Goal: Transaction & Acquisition: Purchase product/service

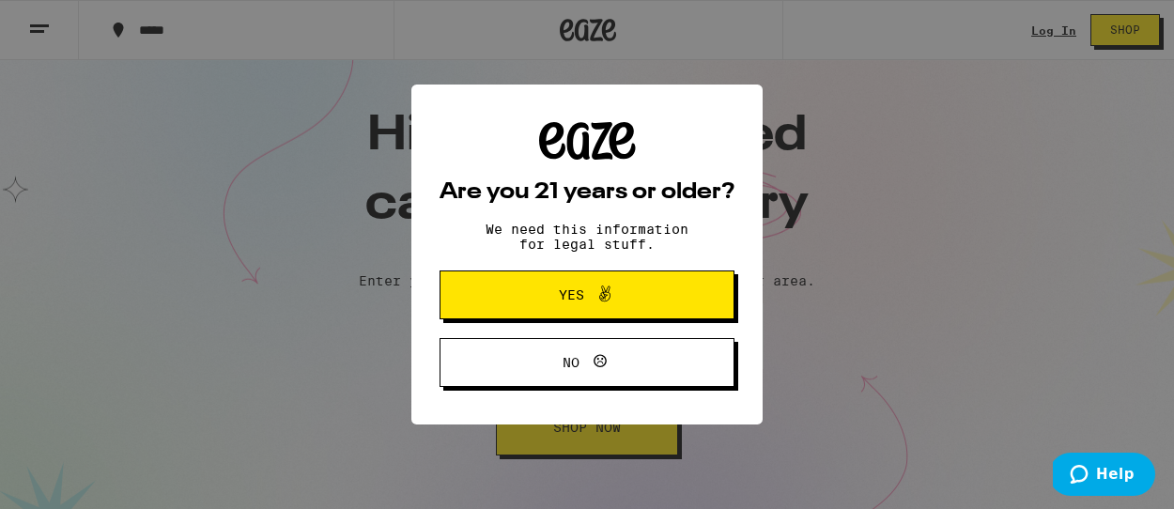
click at [626, 292] on span "Yes" at bounding box center [587, 295] width 143 height 24
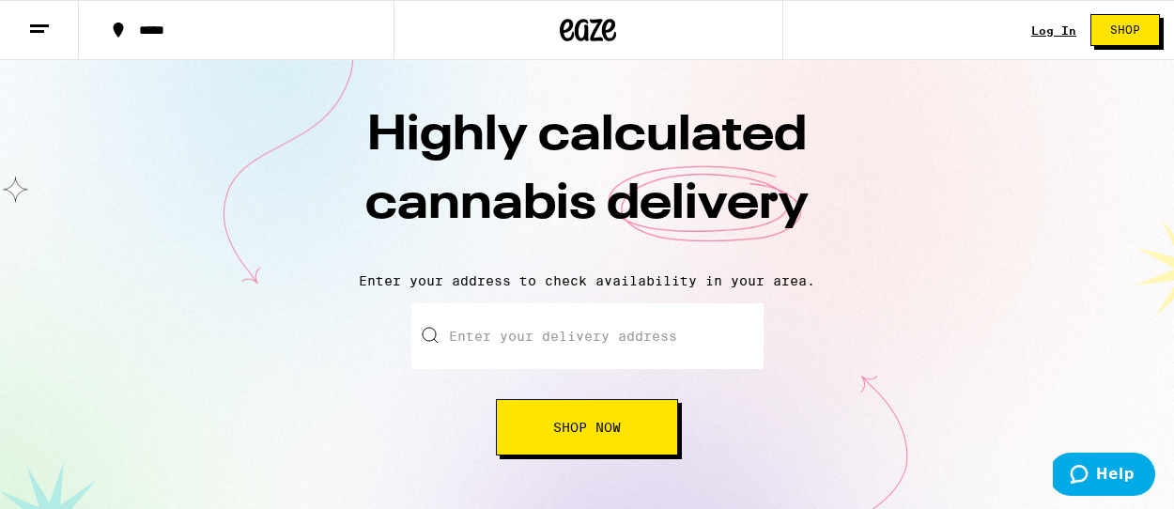
click at [590, 321] on input "Enter your delivery address" at bounding box center [587, 336] width 352 height 66
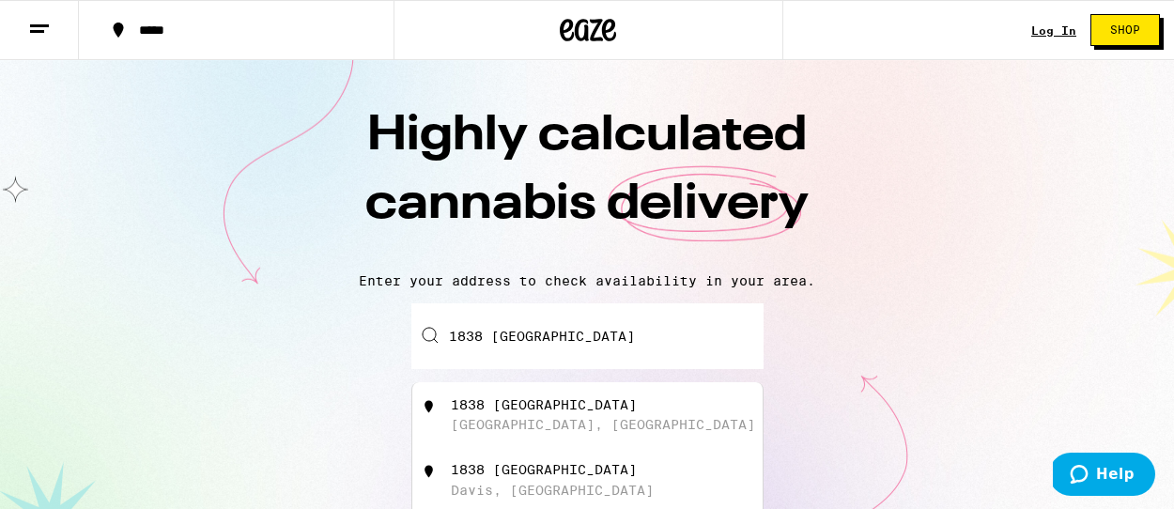
click at [577, 424] on div "[GEOGRAPHIC_DATA], [GEOGRAPHIC_DATA]" at bounding box center [603, 424] width 304 height 15
type input "[STREET_ADDRESS]"
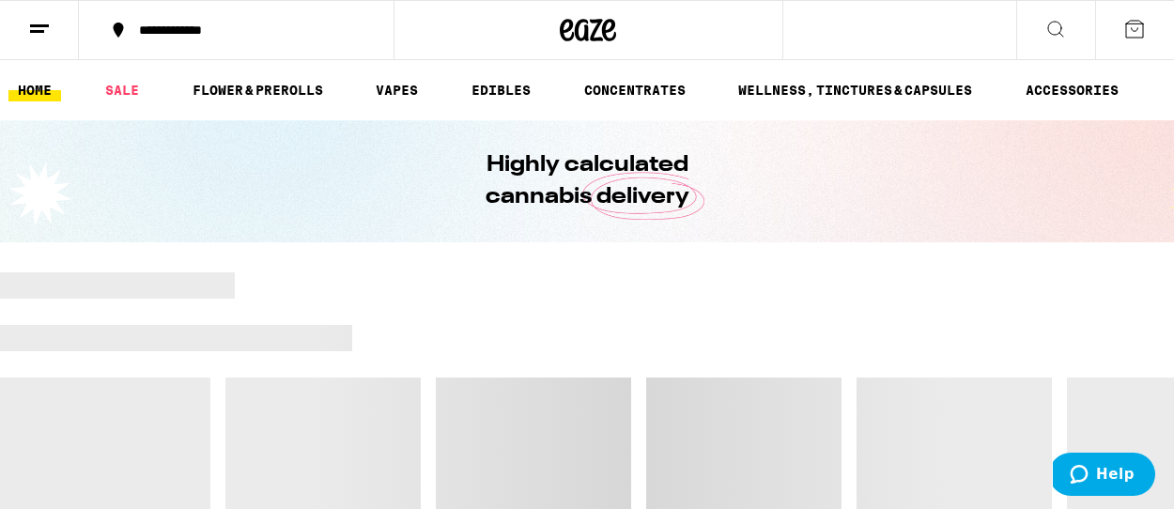
click at [1058, 33] on icon at bounding box center [1055, 29] width 15 height 15
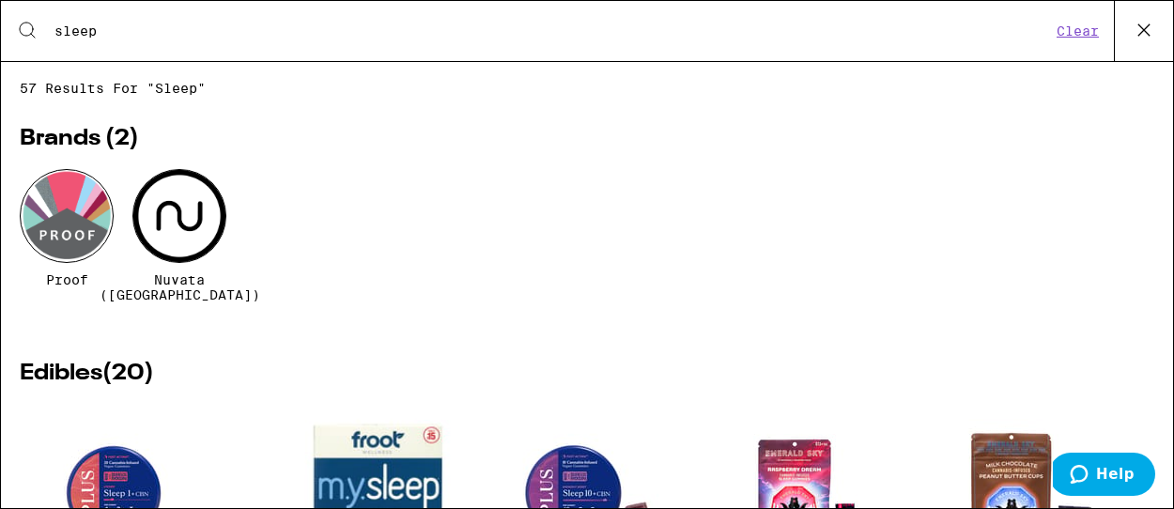
type input "sleep"
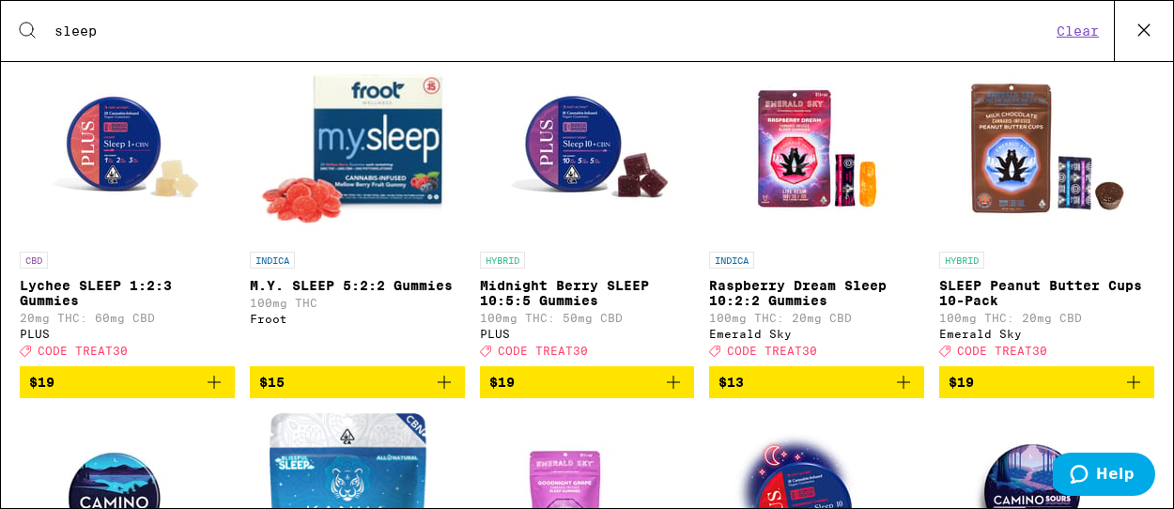
scroll to position [350, 0]
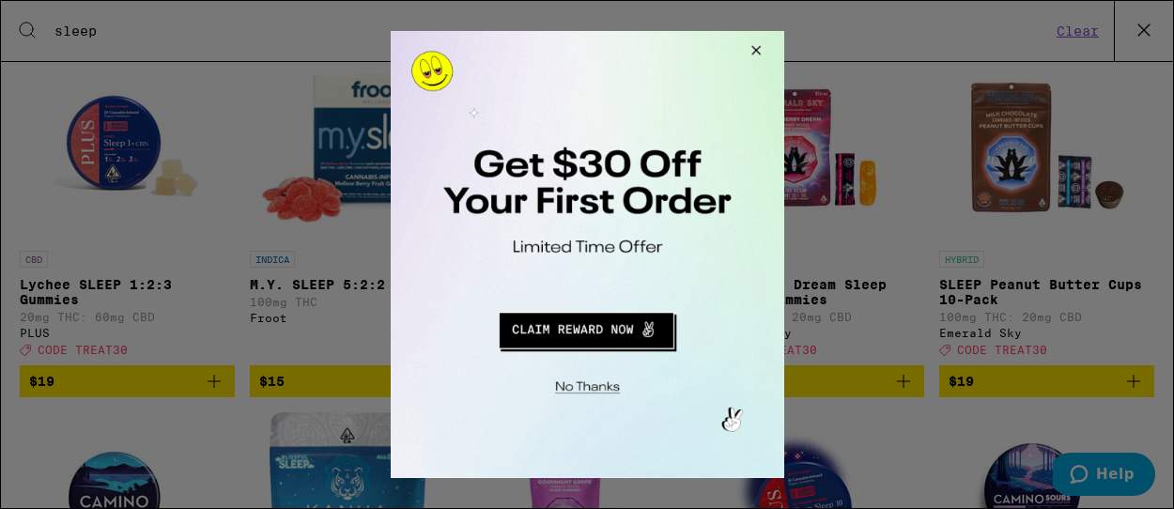
click at [757, 47] on button "Close Modal" at bounding box center [752, 53] width 51 height 45
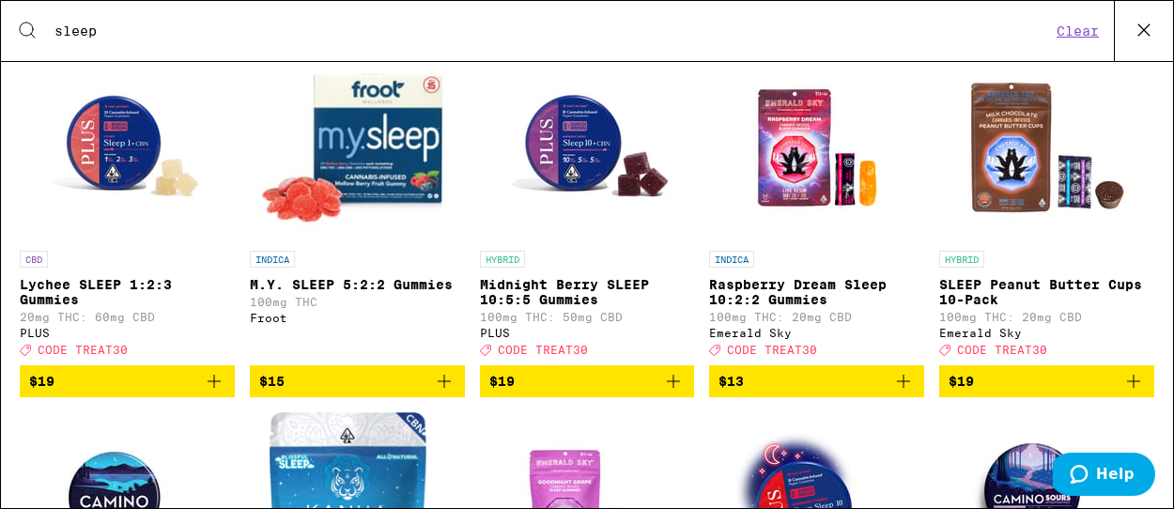
click at [403, 175] on img "Open page for M.Y. SLEEP 5:2:2 Gummies from Froot" at bounding box center [357, 148] width 200 height 188
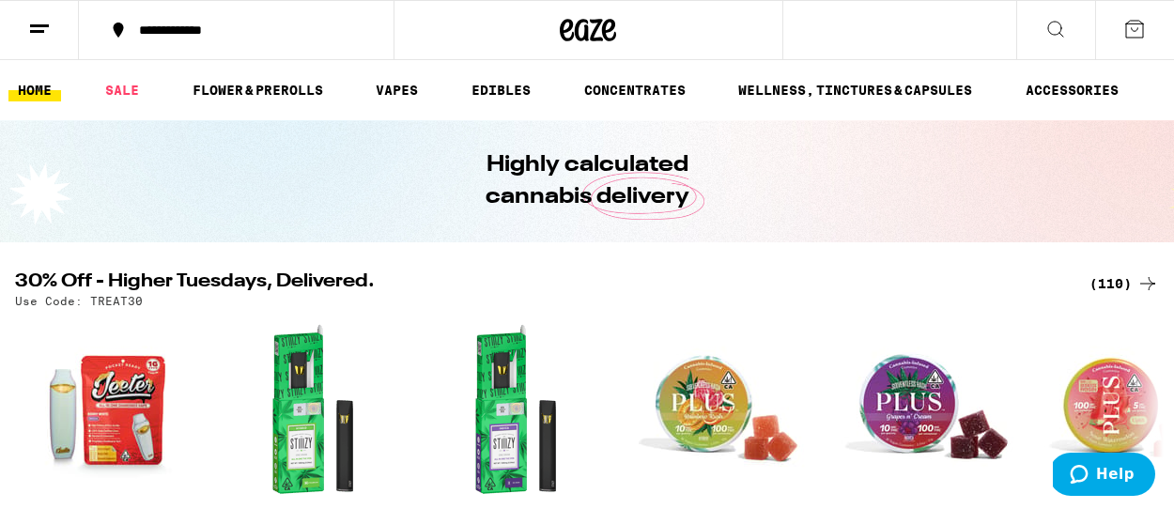
click at [1052, 28] on icon at bounding box center [1056, 29] width 23 height 23
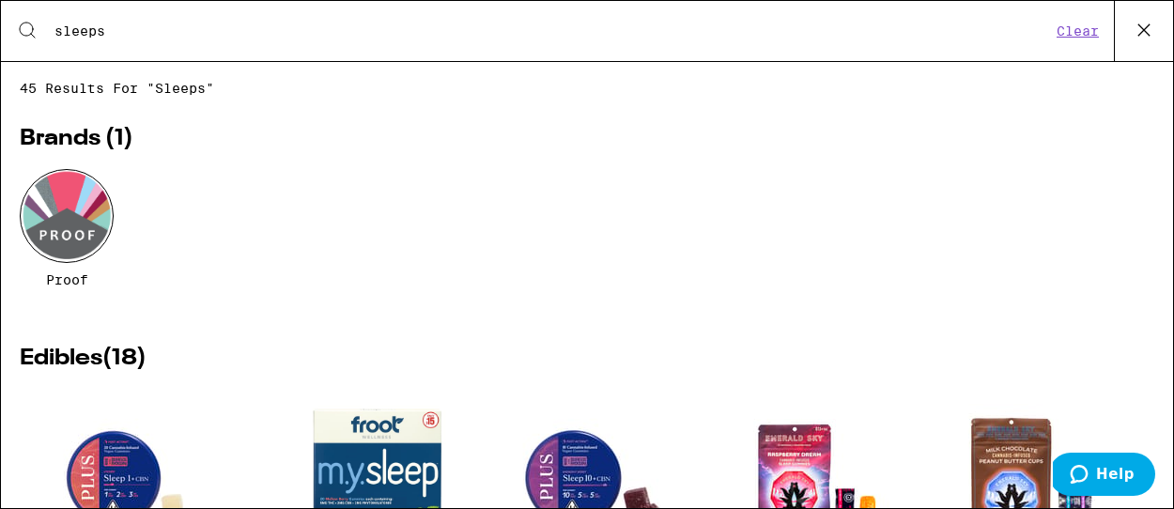
type input "sleep"
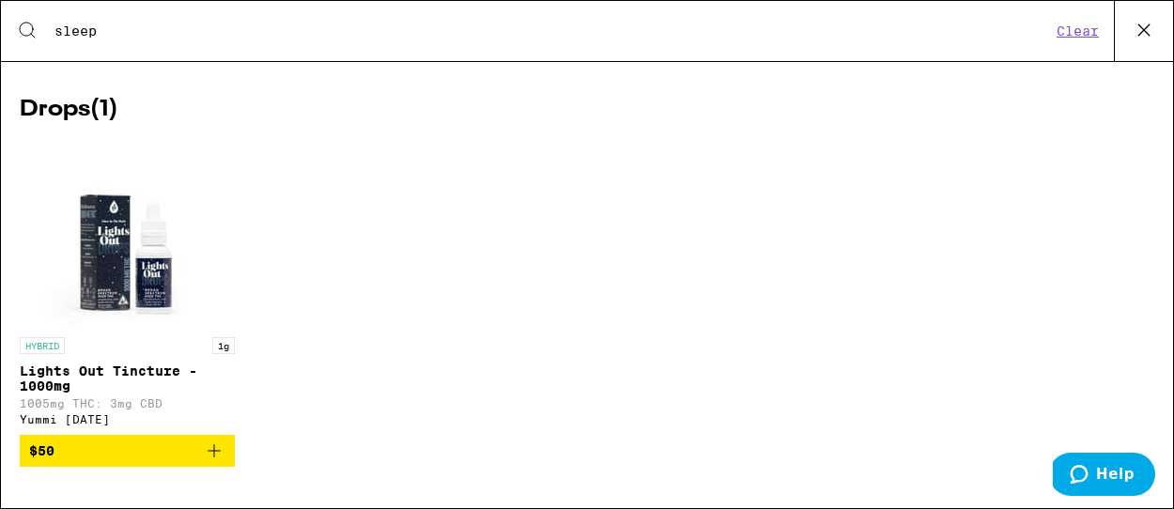
scroll to position [4472, 0]
click at [164, 277] on img "Open page for Lights Out Tincture - 1000mg from Yummi Karma" at bounding box center [127, 234] width 188 height 188
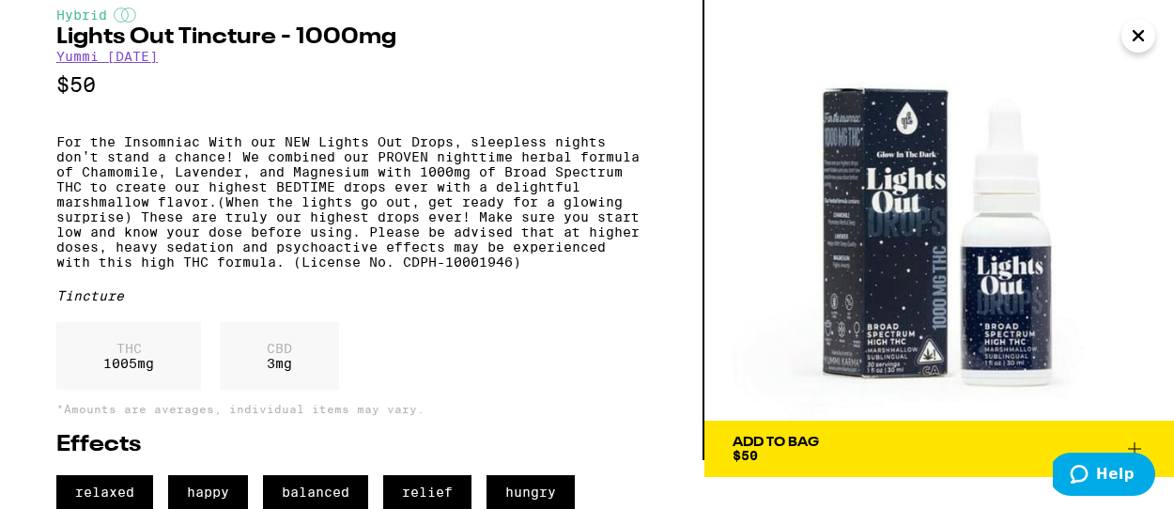
scroll to position [89, 0]
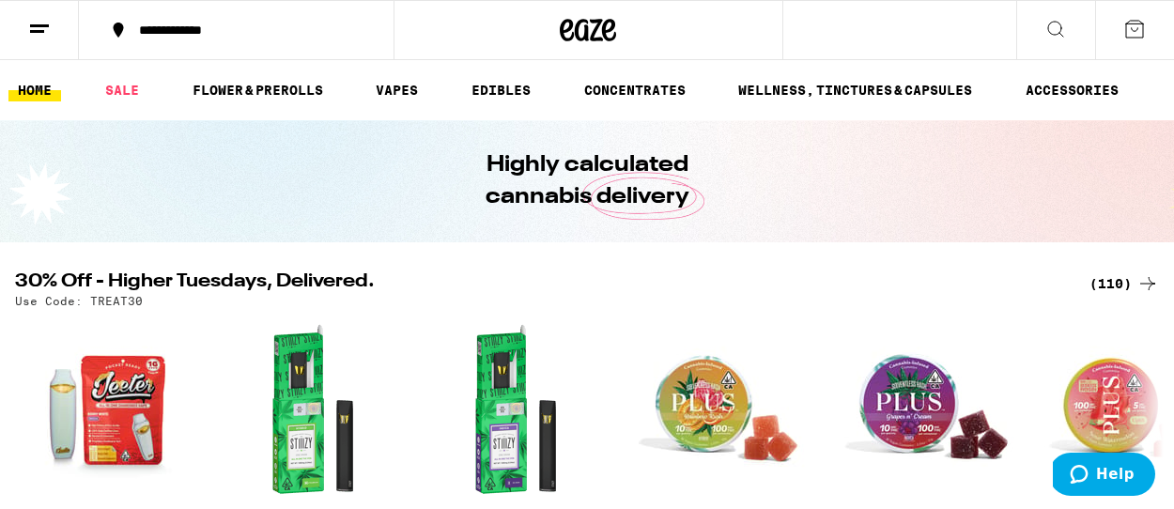
click at [1060, 29] on icon at bounding box center [1055, 29] width 15 height 15
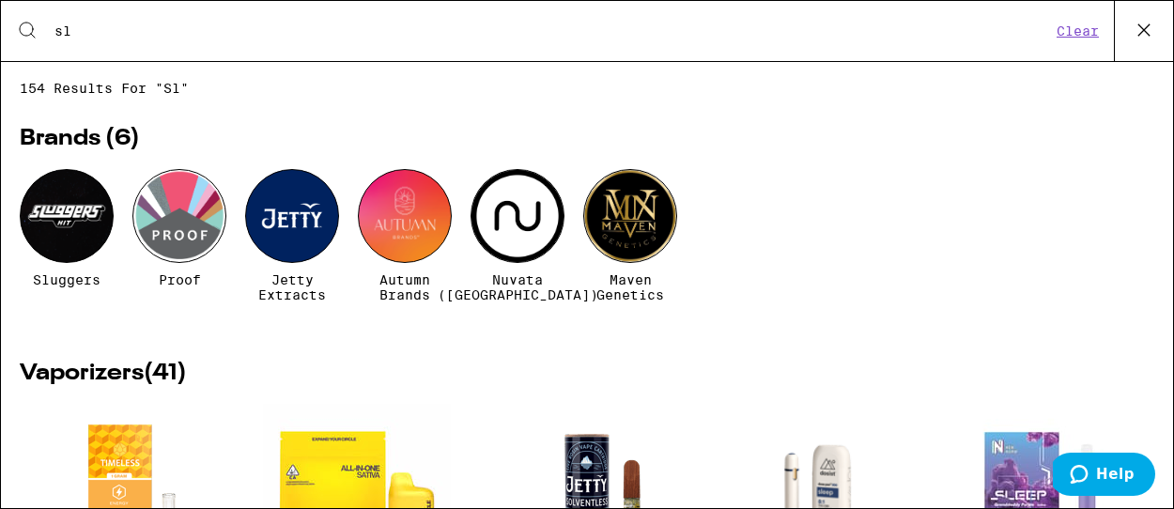
type input "s"
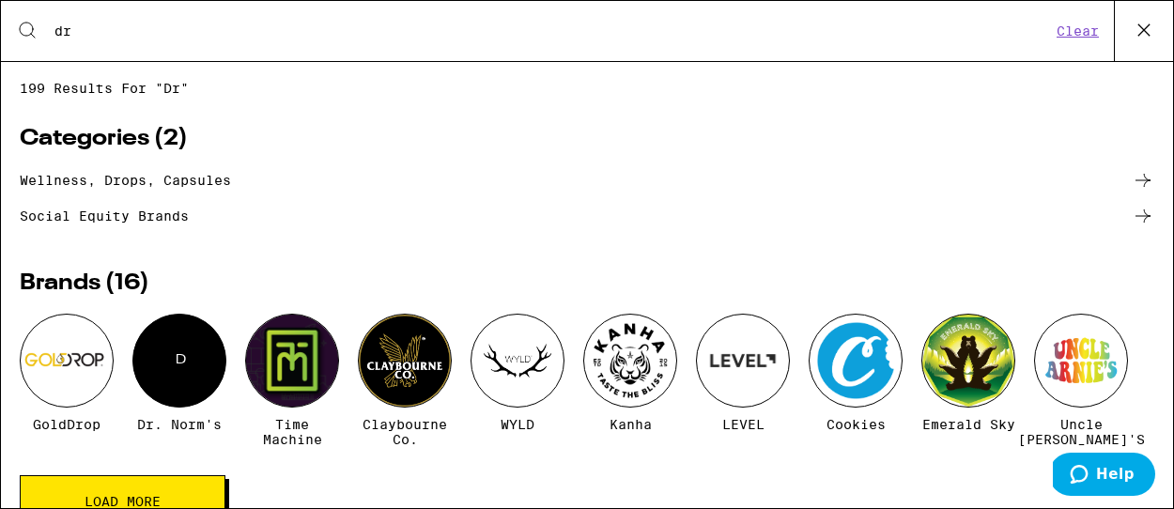
type input "d"
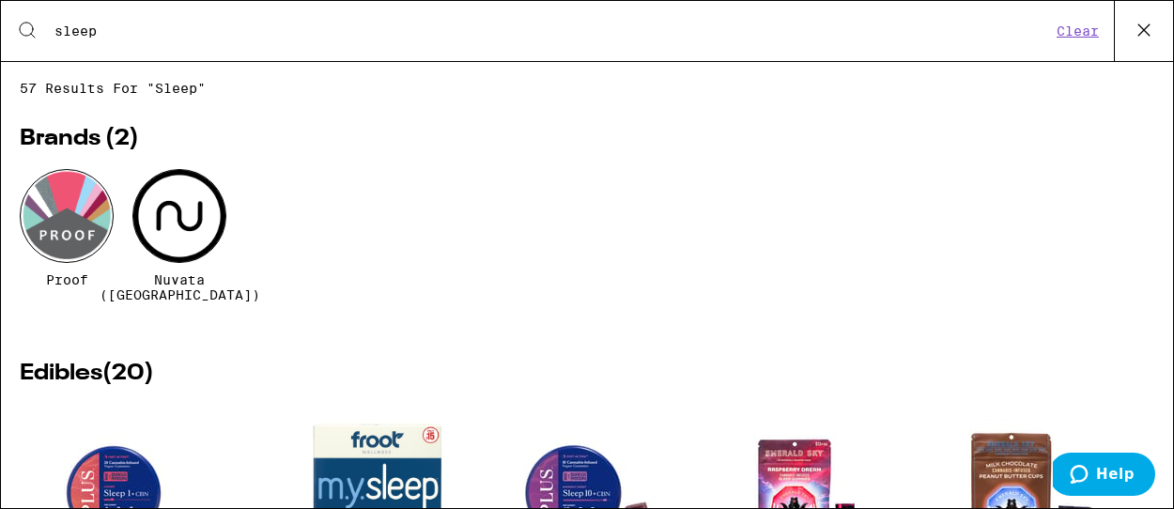
type input "sleep"
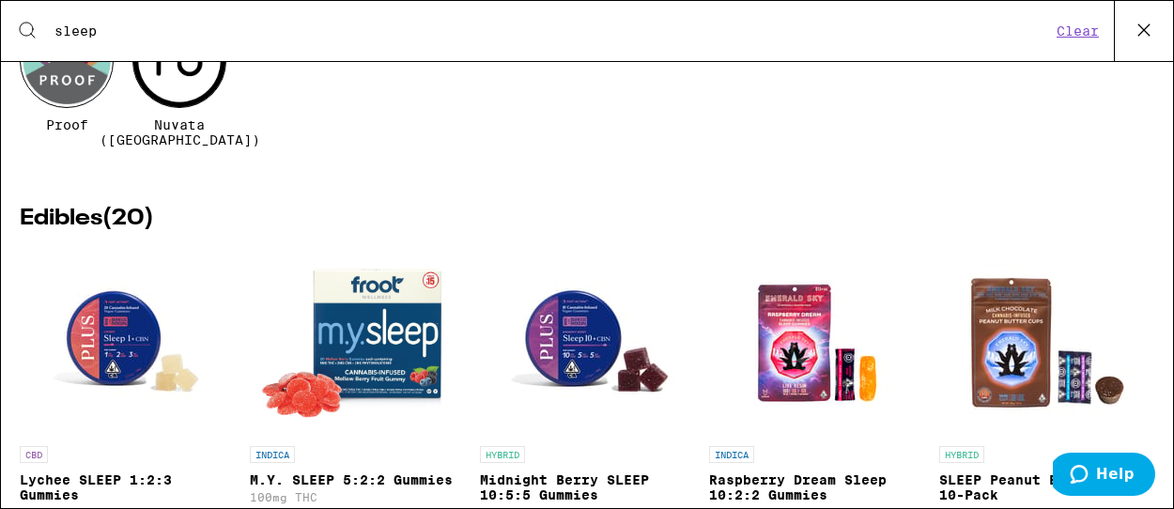
scroll to position [163, 0]
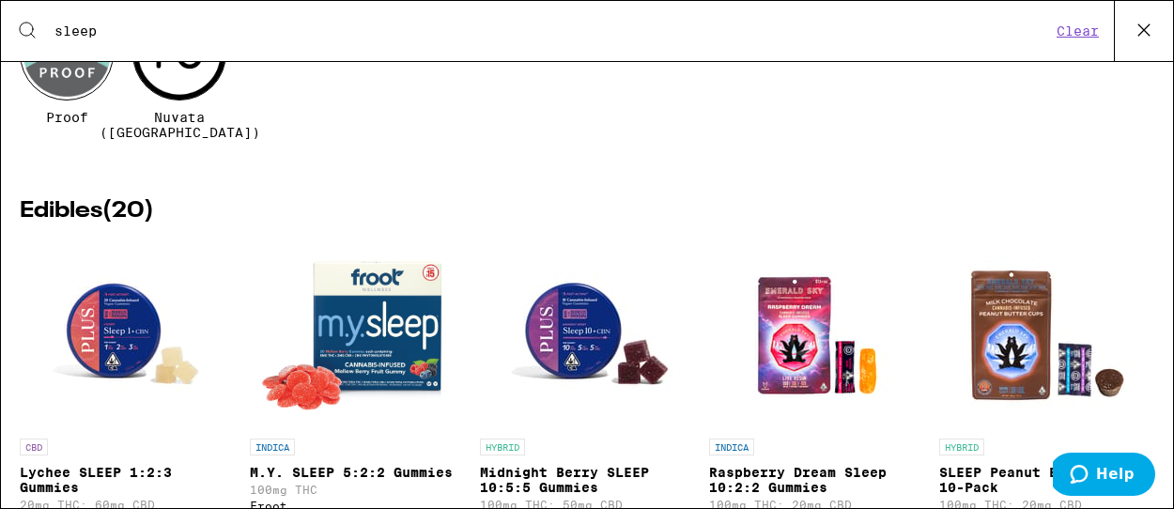
click at [101, 315] on img "Open page for Lychee SLEEP 1:2:3 Gummies from PLUS" at bounding box center [127, 335] width 188 height 188
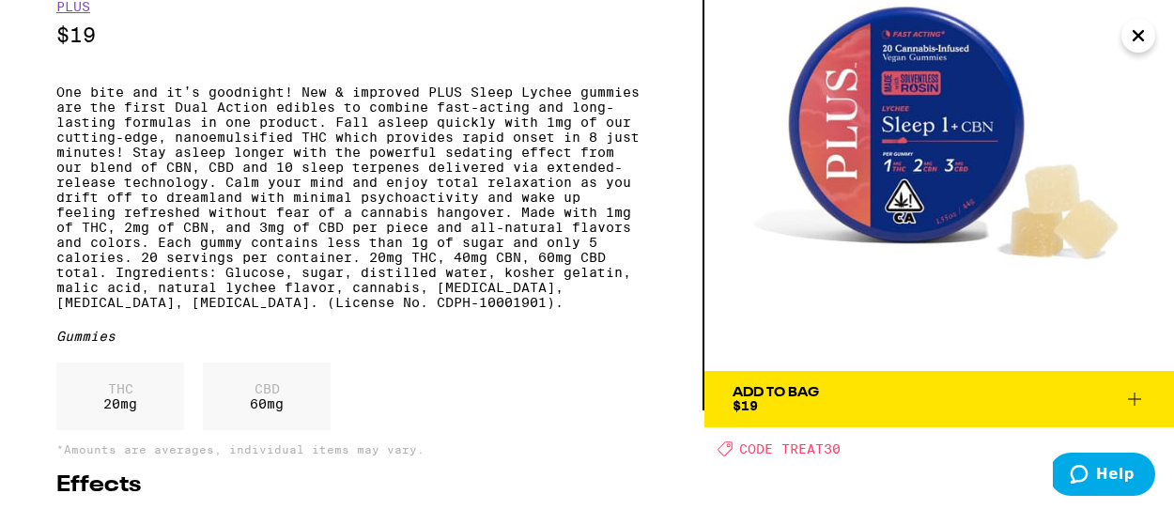
scroll to position [92, 0]
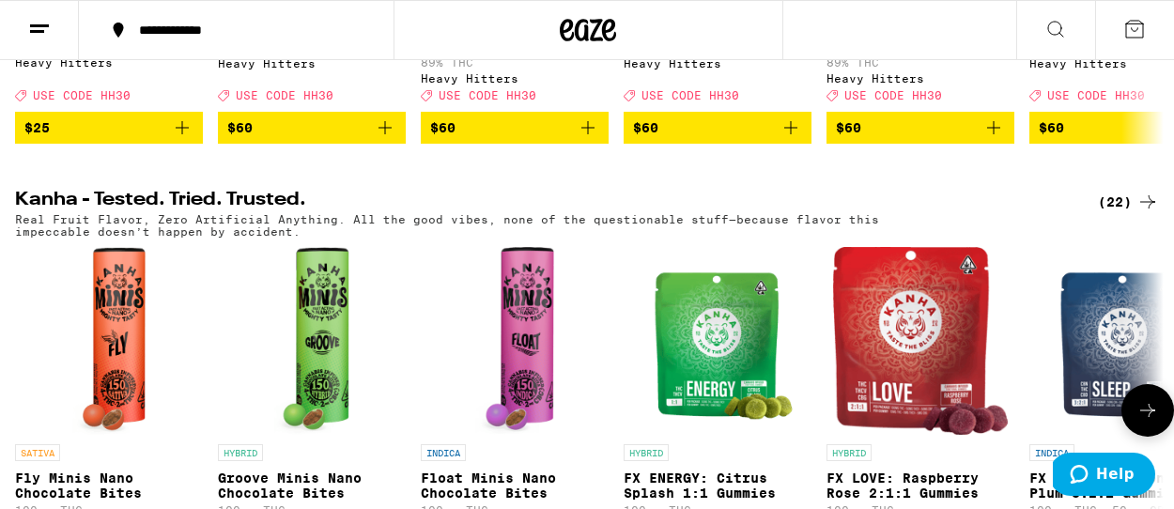
scroll to position [954, 0]
